Goal: Navigation & Orientation: Find specific page/section

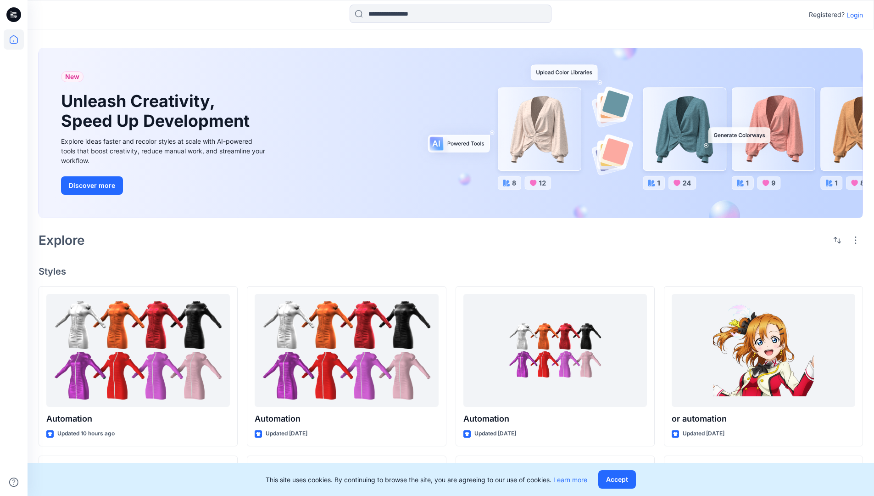
click at [853, 15] on p "Login" at bounding box center [855, 15] width 17 height 10
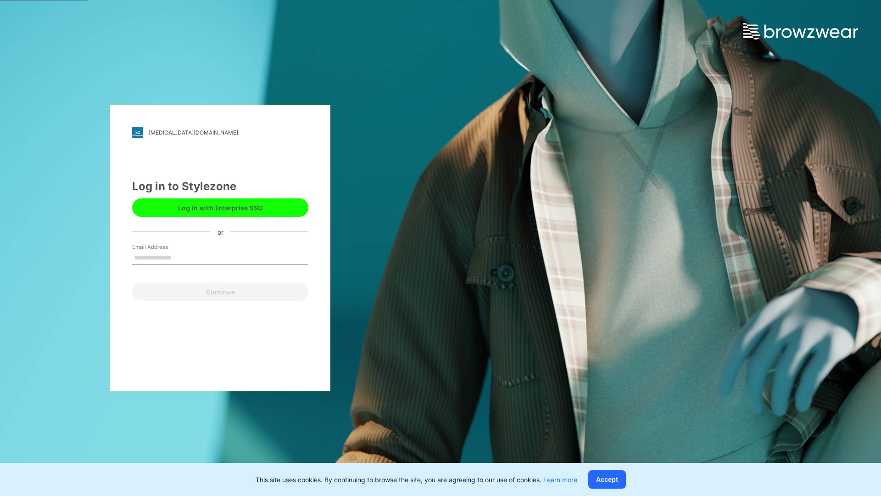
click at [181, 257] on input "Email Address" at bounding box center [220, 258] width 176 height 14
type input "**********"
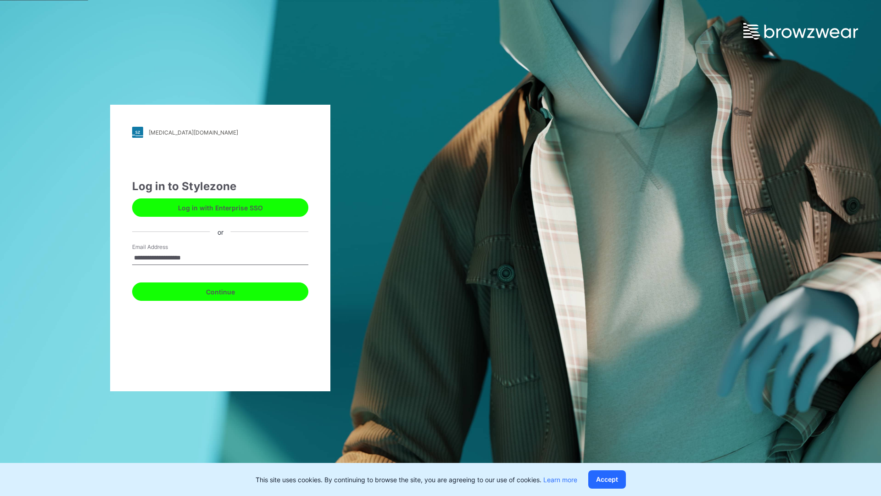
click at [230, 290] on button "Continue" at bounding box center [220, 291] width 176 height 18
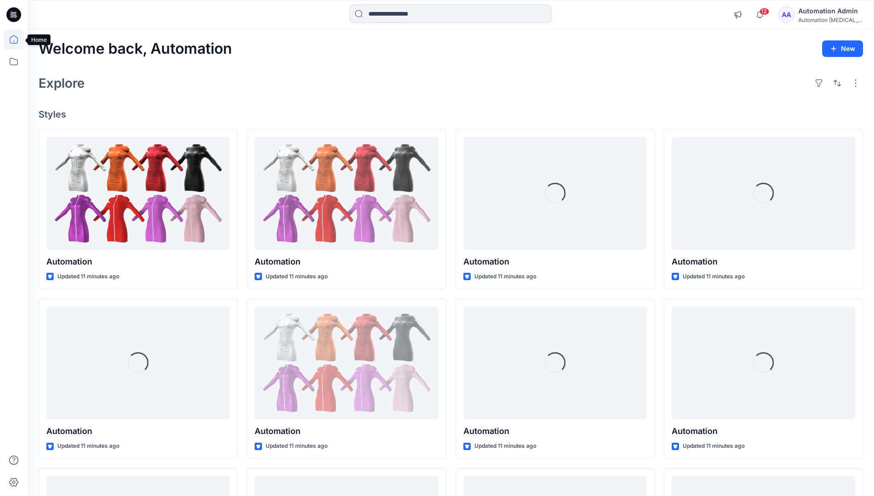
click at [17, 39] on icon at bounding box center [14, 39] width 8 height 8
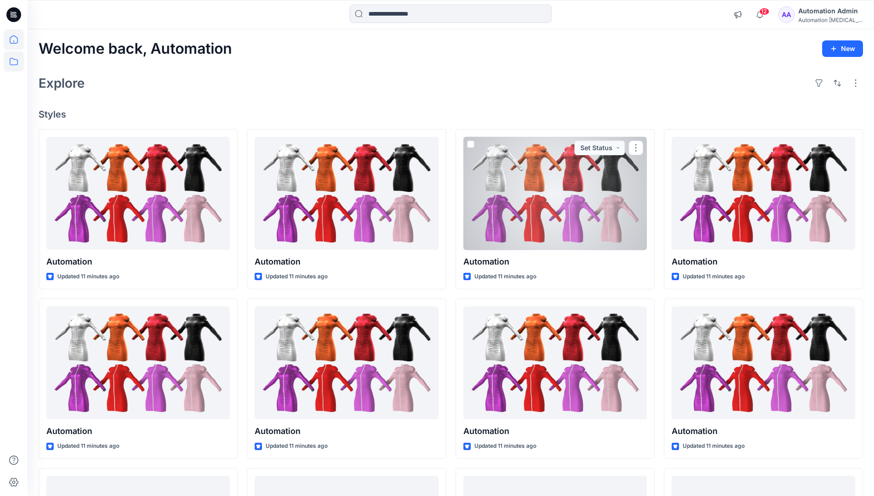
click at [14, 60] on icon at bounding box center [14, 61] width 8 height 7
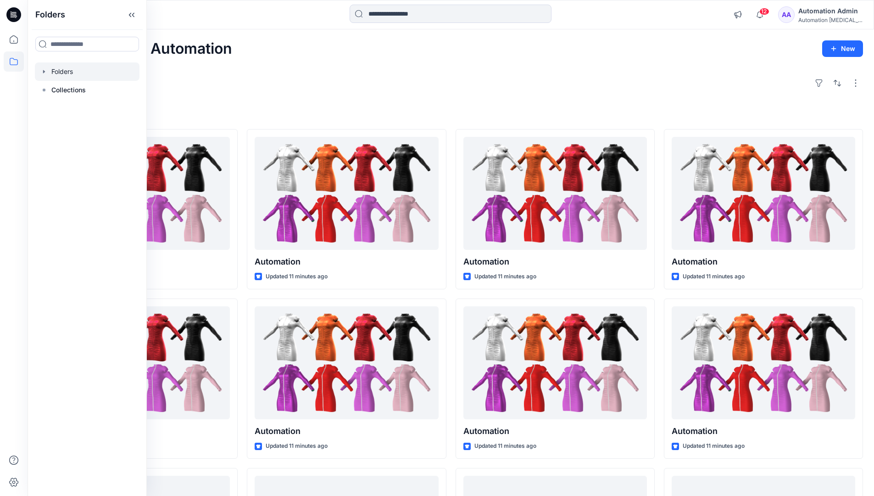
click at [67, 71] on div at bounding box center [87, 71] width 105 height 18
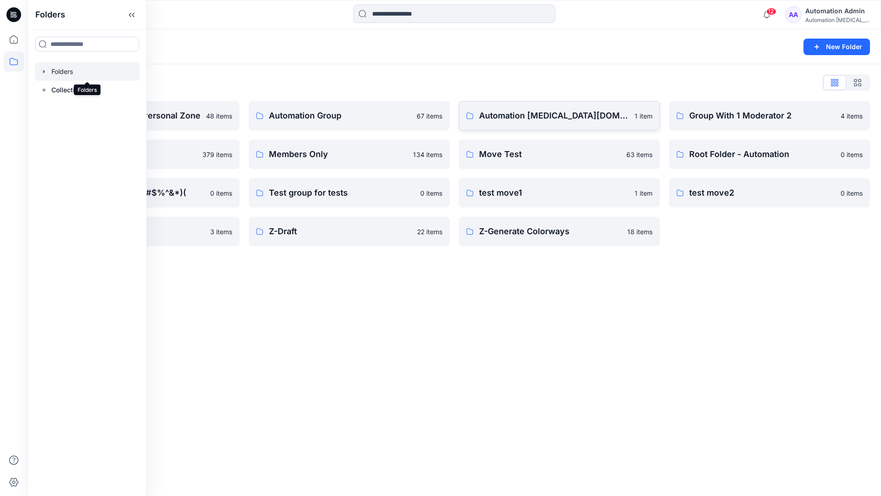
click at [527, 120] on p "Automation [MEDICAL_DATA][DOMAIN_NAME]" at bounding box center [554, 115] width 150 height 13
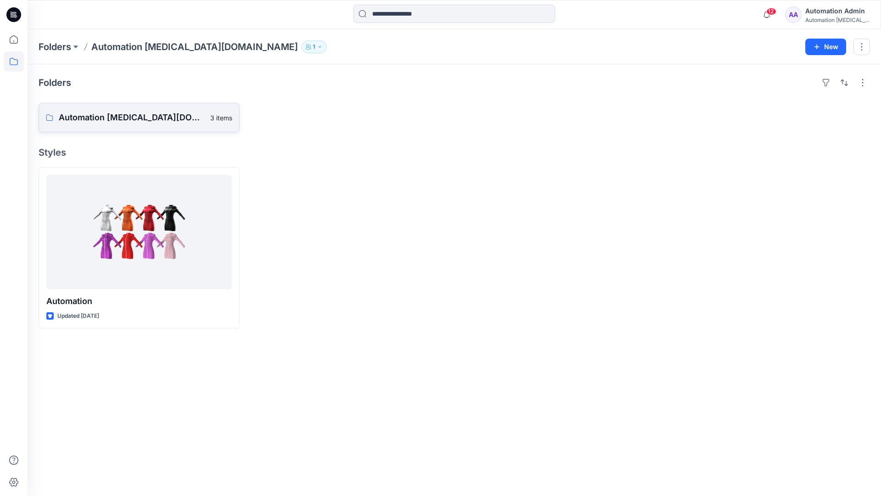
click at [129, 121] on p "Automation [MEDICAL_DATA][DOMAIN_NAME] Board" at bounding box center [132, 117] width 146 height 13
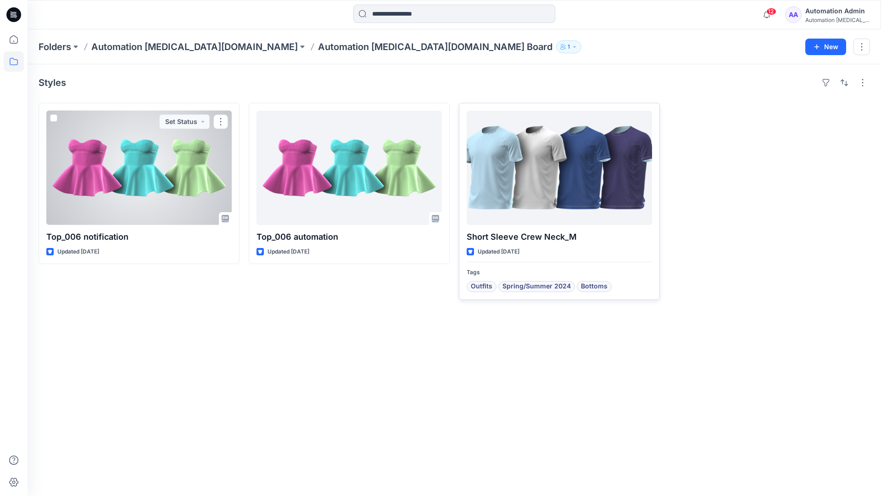
click at [525, 176] on div at bounding box center [559, 168] width 185 height 114
